Goal: Information Seeking & Learning: Learn about a topic

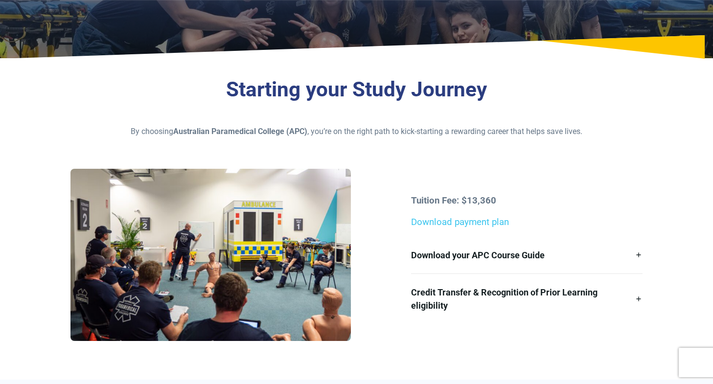
scroll to position [161, 0]
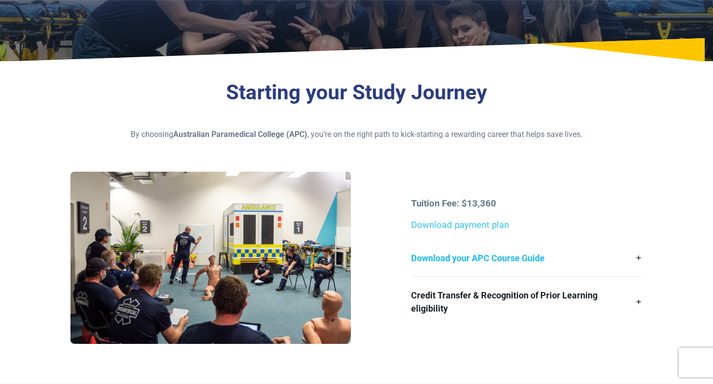
click at [482, 244] on link "Download your APC Course Guide" at bounding box center [527, 258] width 232 height 37
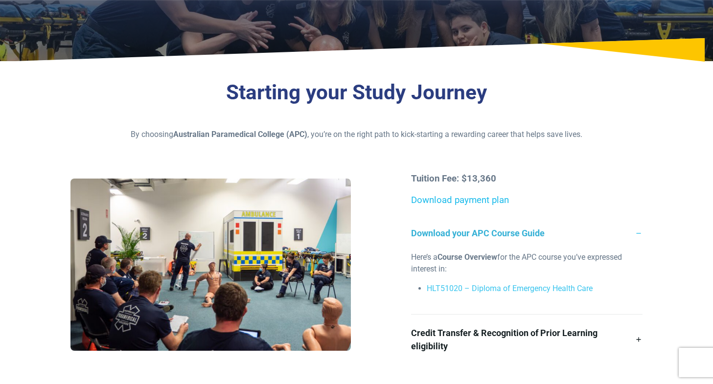
click at [487, 200] on link "Download payment plan" at bounding box center [460, 200] width 98 height 11
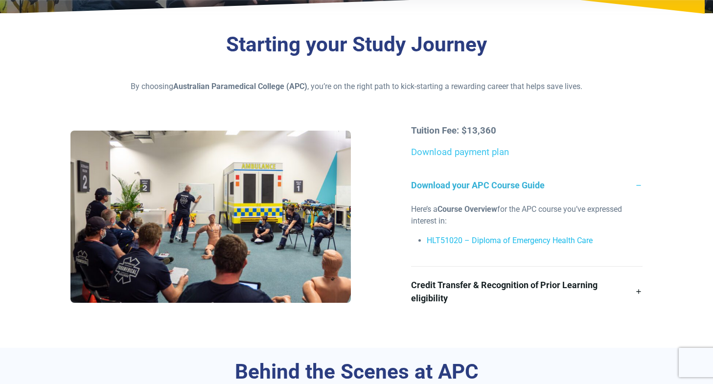
click at [457, 242] on link "HLT51020 – Diploma of Emergency Health Care" at bounding box center [510, 240] width 166 height 9
click at [38, 276] on div "Starting your Study Journey By choosing Australian Paramedical College (APC) , …" at bounding box center [357, 185] width 686 height 328
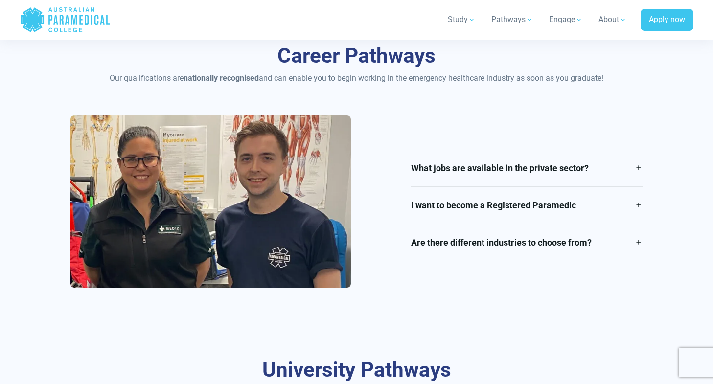
scroll to position [1139, 0]
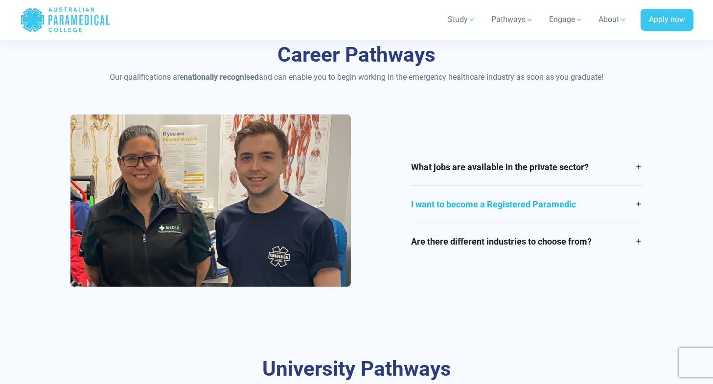
click at [642, 207] on link "I want to become a Registered Paramedic" at bounding box center [527, 204] width 232 height 37
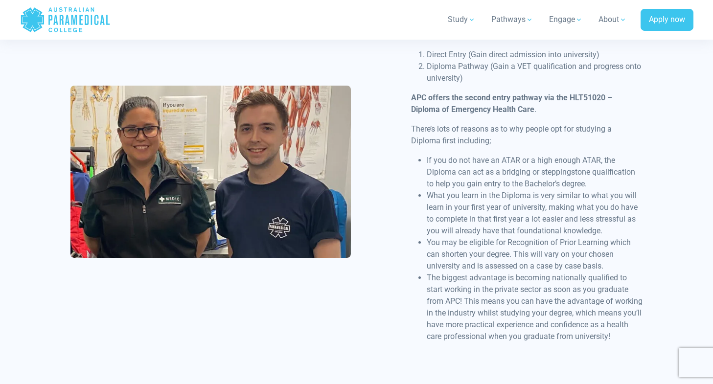
scroll to position [1342, 0]
click at [118, 308] on div "What jobs are available in the private sector? Our courses can lead to a range …" at bounding box center [357, 175] width 585 height 526
click at [103, 279] on div "What jobs are available in the private sector? Our courses can lead to a range …" at bounding box center [357, 175] width 585 height 526
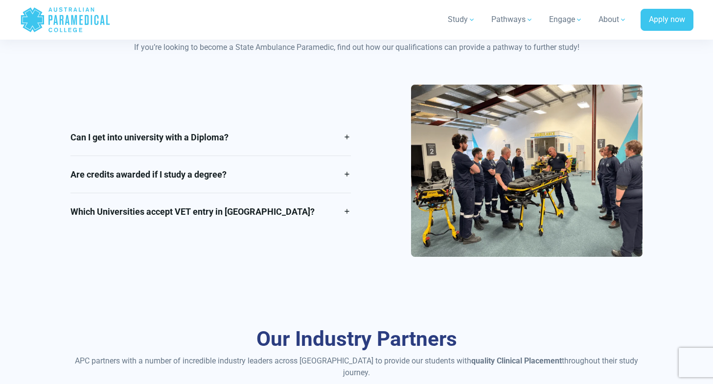
scroll to position [1831, 0]
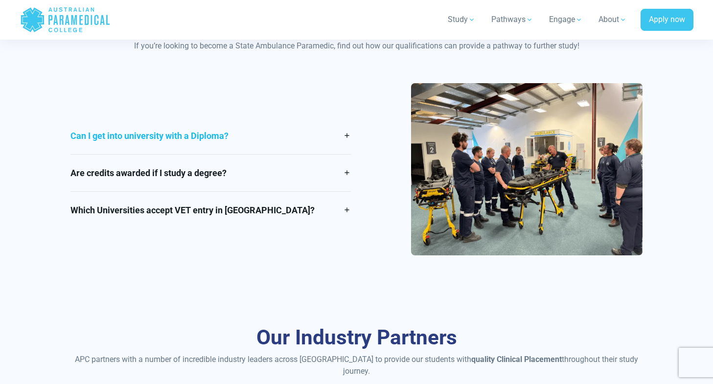
click at [174, 138] on link "Can I get into university with a Diploma?" at bounding box center [211, 136] width 281 height 37
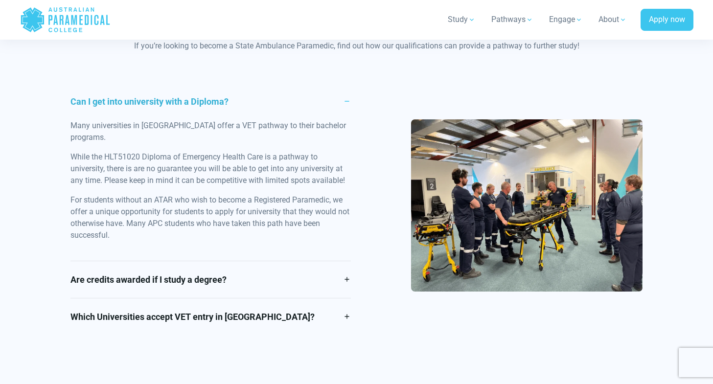
click at [361, 280] on div "Can I get into university with a Diploma? Many universities in [GEOGRAPHIC_DATA…" at bounding box center [357, 209] width 585 height 252
click at [359, 271] on div "Can I get into university with a Diploma? Many universities in [GEOGRAPHIC_DATA…" at bounding box center [357, 209] width 585 height 252
click at [349, 269] on link "Are credits awarded if I study a degree?" at bounding box center [211, 279] width 281 height 37
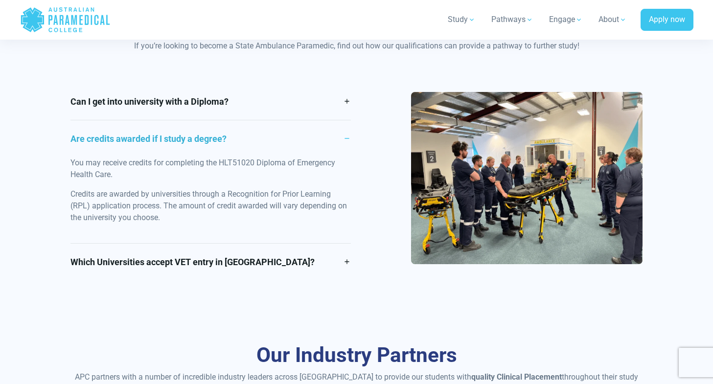
click at [349, 262] on link "Which Universities accept VET entry in [GEOGRAPHIC_DATA]?" at bounding box center [211, 262] width 281 height 37
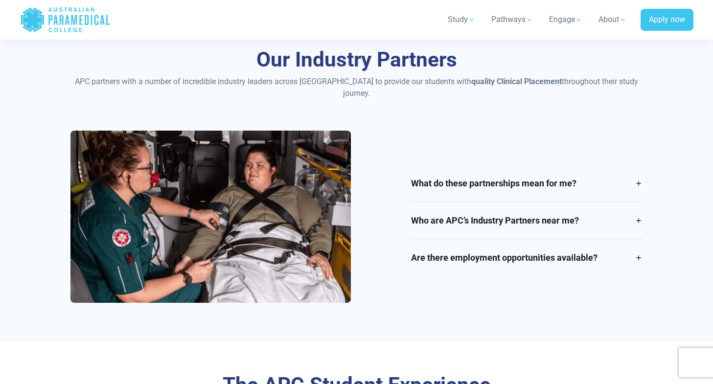
scroll to position [2298, 0]
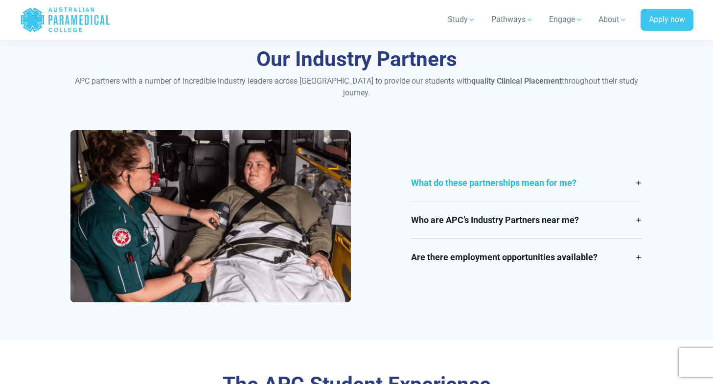
click at [523, 182] on link "What do these partnerships mean for me?" at bounding box center [527, 183] width 232 height 37
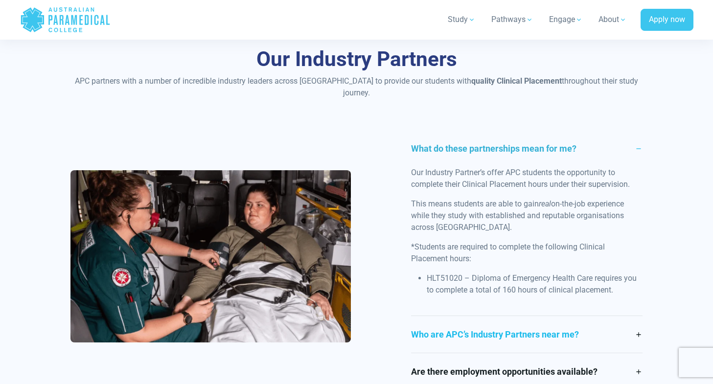
click at [615, 324] on link "Who are APC’s Industry Partners near me?" at bounding box center [527, 334] width 232 height 37
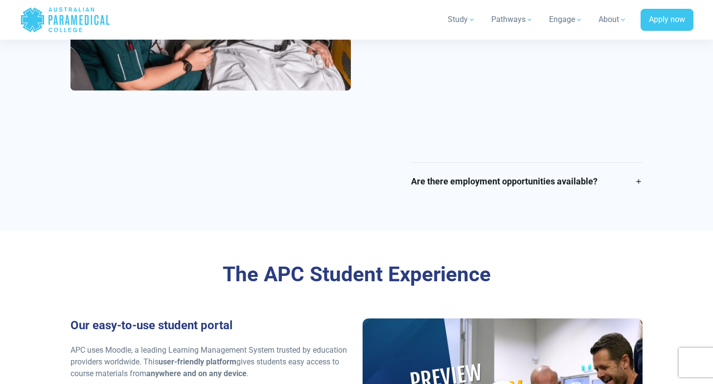
scroll to position [2613, 0]
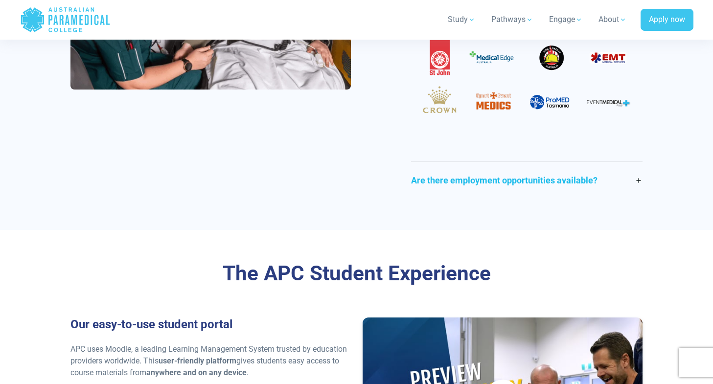
click at [602, 183] on link "Are there employment opportunities available?" at bounding box center [527, 180] width 232 height 37
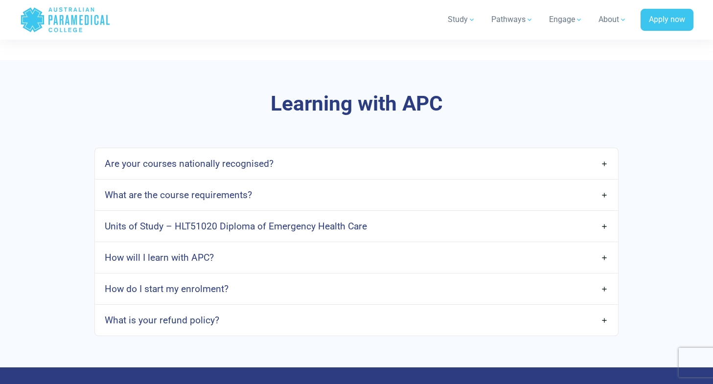
scroll to position [3121, 0]
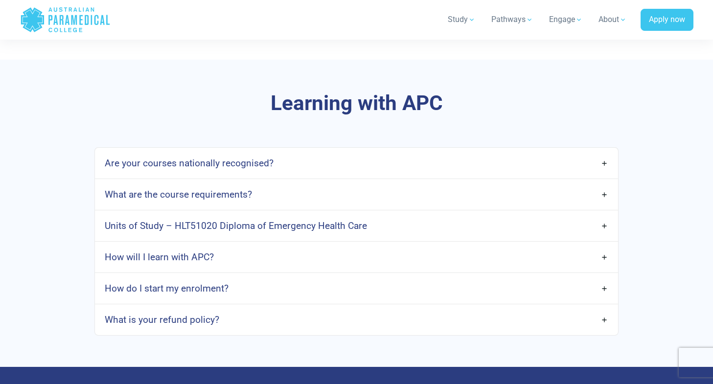
click at [113, 158] on h4 "Are your courses nationally recognised?" at bounding box center [189, 163] width 169 height 11
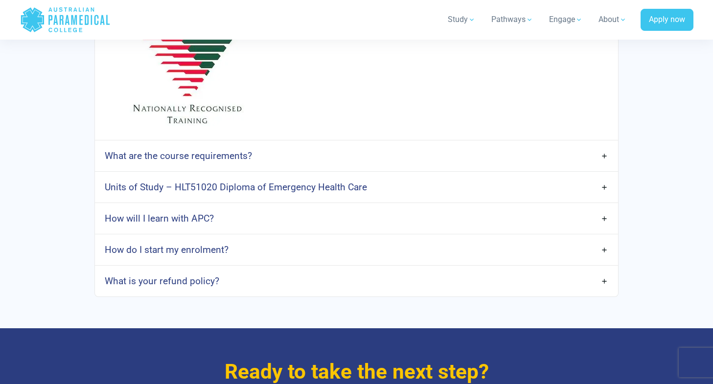
scroll to position [3315, 0]
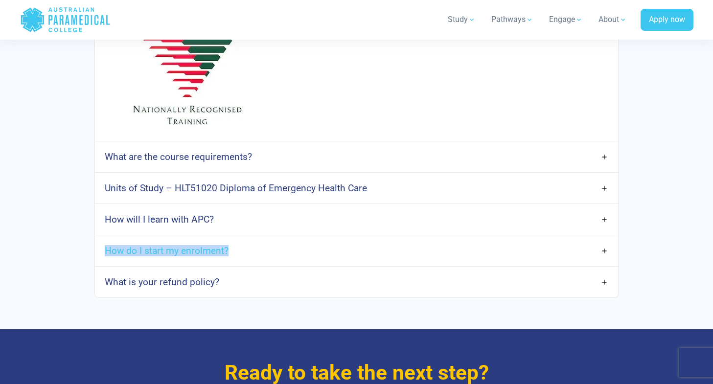
drag, startPoint x: 95, startPoint y: 239, endPoint x: 146, endPoint y: 251, distance: 52.3
click at [146, 251] on link "How do I start my enrolment?" at bounding box center [356, 250] width 523 height 23
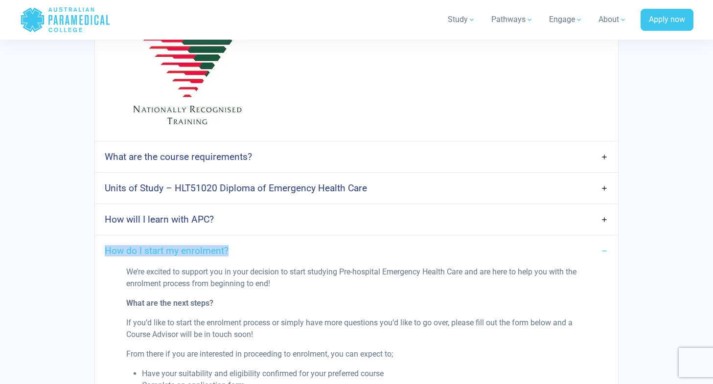
click at [111, 246] on link "How do I start my enrolment?" at bounding box center [356, 250] width 523 height 23
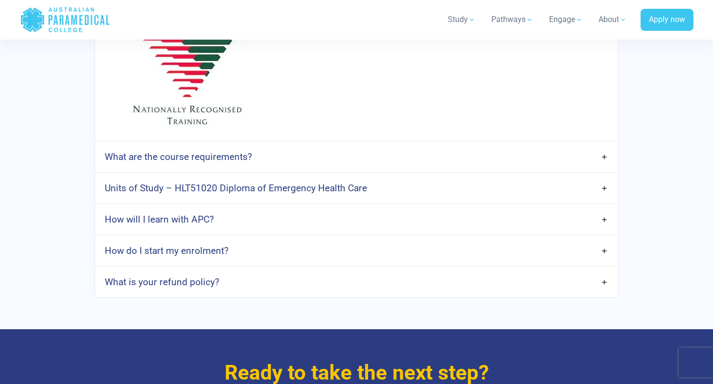
drag, startPoint x: 79, startPoint y: 252, endPoint x: 129, endPoint y: 249, distance: 50.1
click at [129, 249] on div "Are your courses nationally recognised? Yes! All APC courses are nationally rec…" at bounding box center [357, 125] width 585 height 345
click at [129, 249] on link "How do I start my enrolment?" at bounding box center [356, 250] width 523 height 23
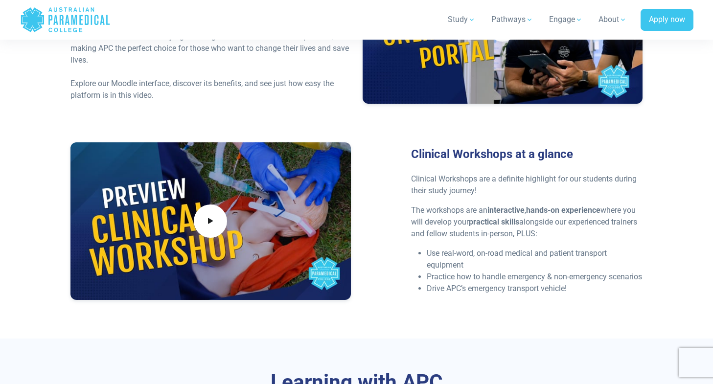
scroll to position [2841, 0]
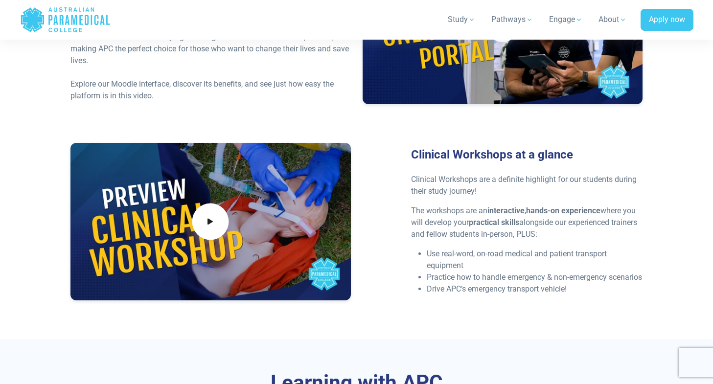
click at [200, 204] on span at bounding box center [210, 222] width 37 height 37
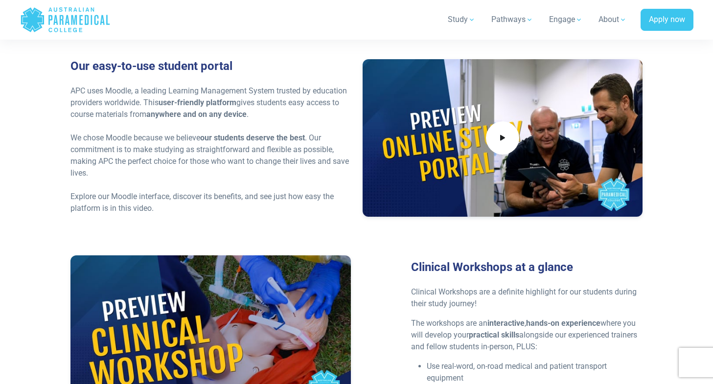
scroll to position [2733, 0]
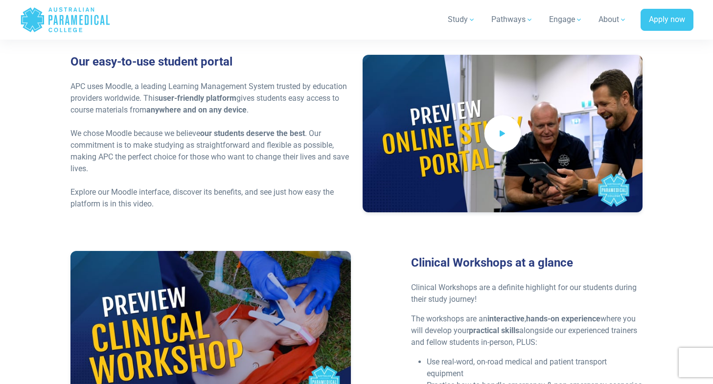
click at [507, 126] on icon at bounding box center [502, 134] width 11 height 16
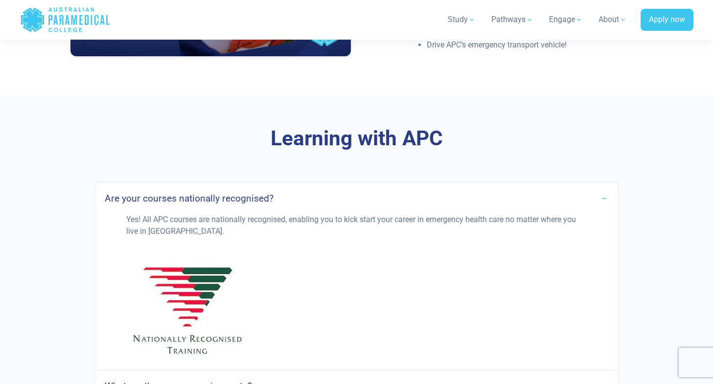
scroll to position [3085, 0]
click at [418, 188] on link "Are your courses nationally recognised?" at bounding box center [356, 199] width 523 height 23
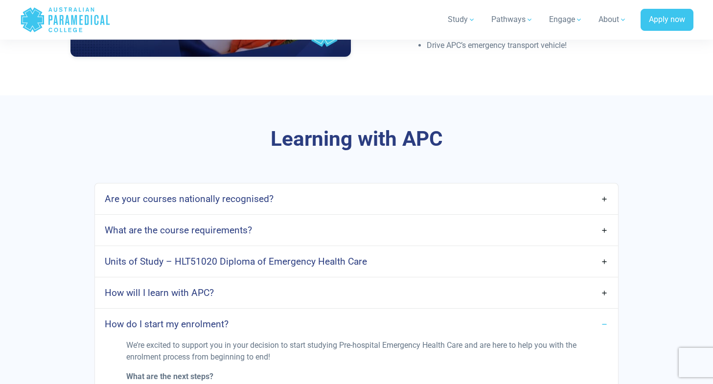
click at [602, 313] on link "How do I start my enrolment?" at bounding box center [356, 324] width 523 height 23
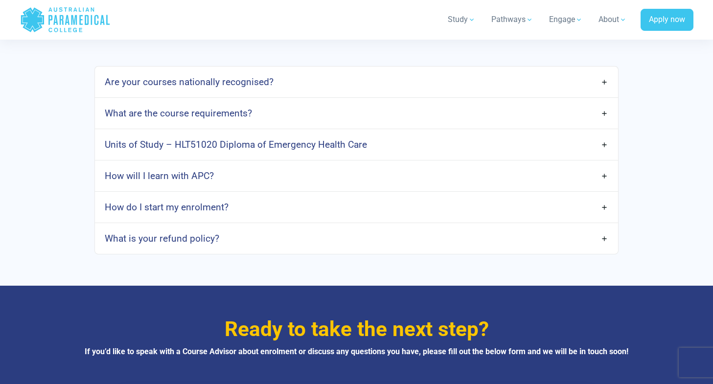
scroll to position [3201, 0]
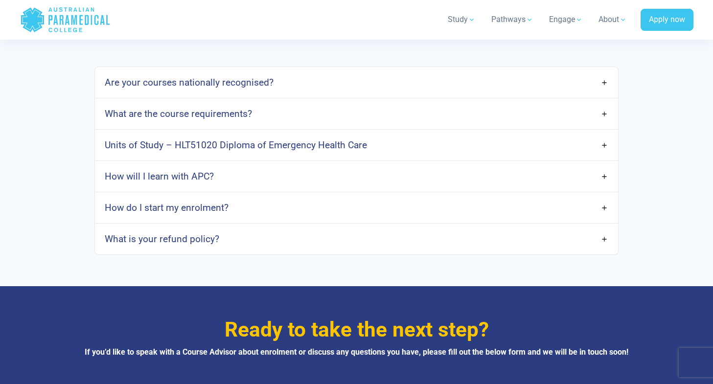
click at [384, 134] on link "Units of Study – HLT51020 Diploma of Emergency Health Care" at bounding box center [356, 145] width 523 height 23
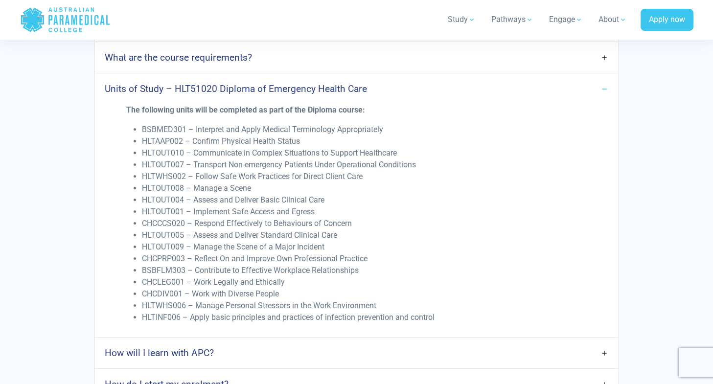
scroll to position [3258, 0]
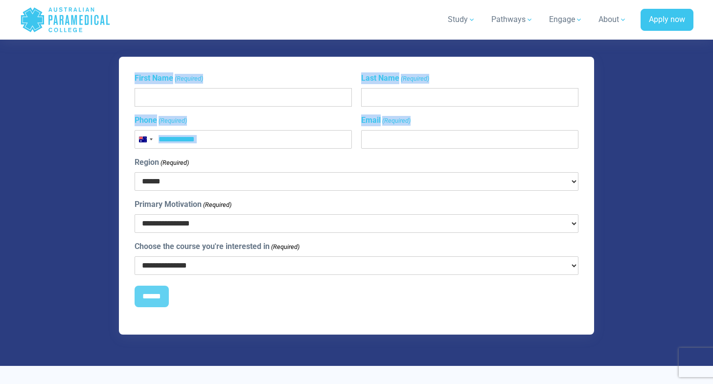
drag, startPoint x: 118, startPoint y: 117, endPoint x: 396, endPoint y: 128, distance: 277.9
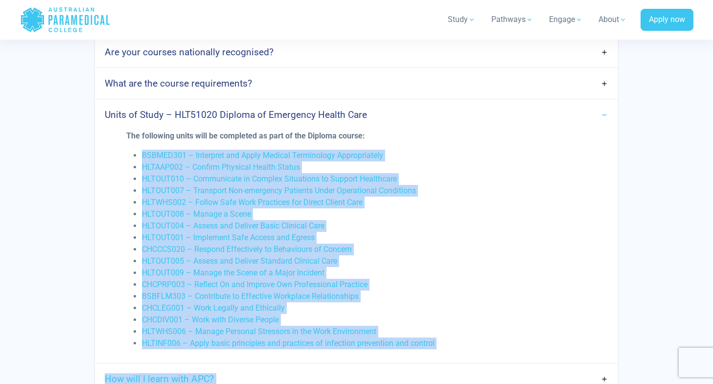
scroll to position [3208, 0]
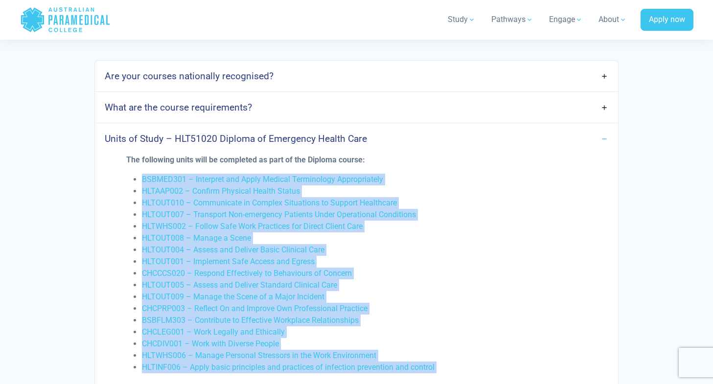
click at [428, 244] on li "HLTOUT004 – Assess and Deliver Basic Clinical Care" at bounding box center [364, 250] width 445 height 12
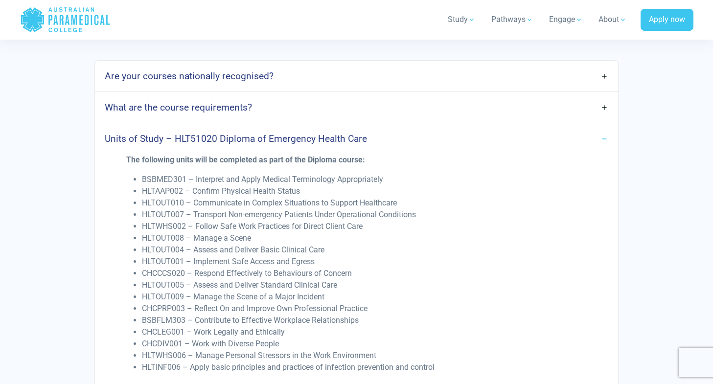
click at [389, 129] on link "Units of Study – HLT51020 Diploma of Emergency Health Care" at bounding box center [356, 138] width 523 height 23
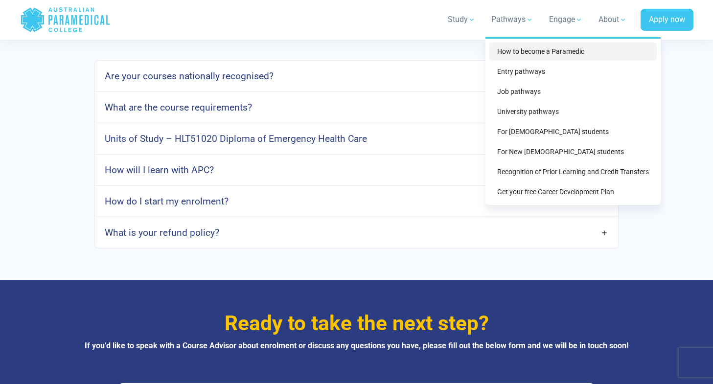
click at [524, 56] on link "How to become a Paramedic" at bounding box center [573, 52] width 167 height 18
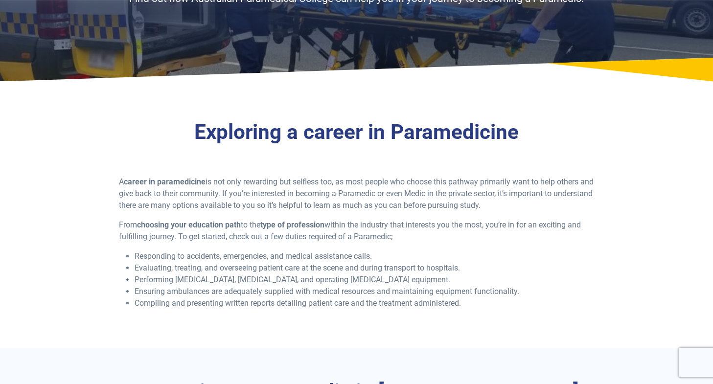
scroll to position [126, 0]
